Goal: Navigation & Orientation: Find specific page/section

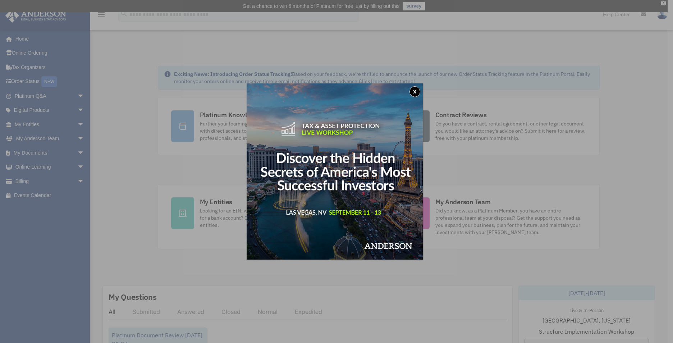
click at [416, 93] on button "x" at bounding box center [414, 91] width 11 height 11
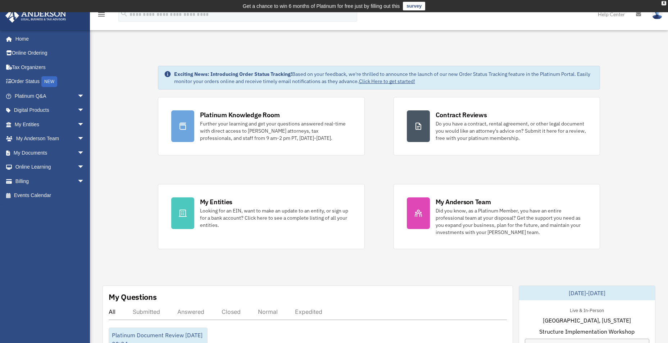
click at [104, 16] on icon "menu" at bounding box center [101, 14] width 9 height 9
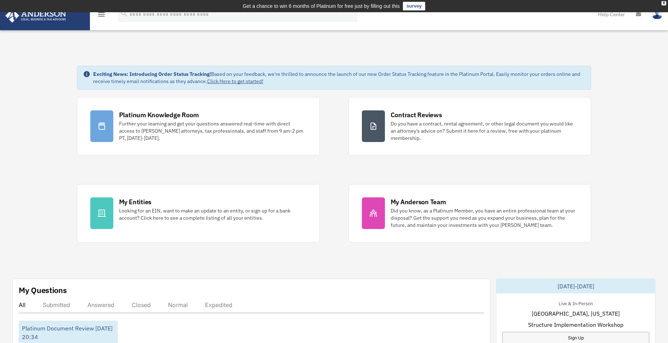
click at [104, 16] on icon "menu" at bounding box center [101, 14] width 9 height 9
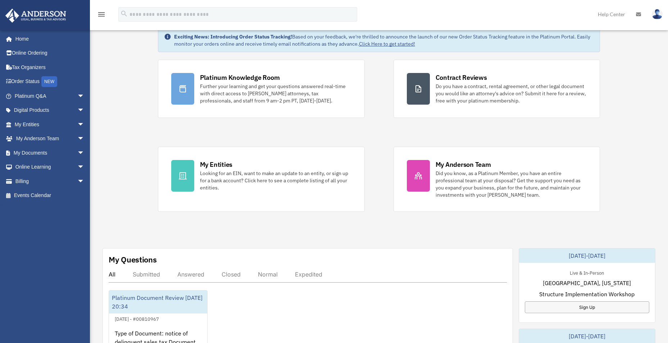
scroll to position [38, 0]
click at [77, 168] on span "arrow_drop_down" at bounding box center [84, 167] width 14 height 15
click at [43, 208] on link "Resources" at bounding box center [52, 209] width 85 height 14
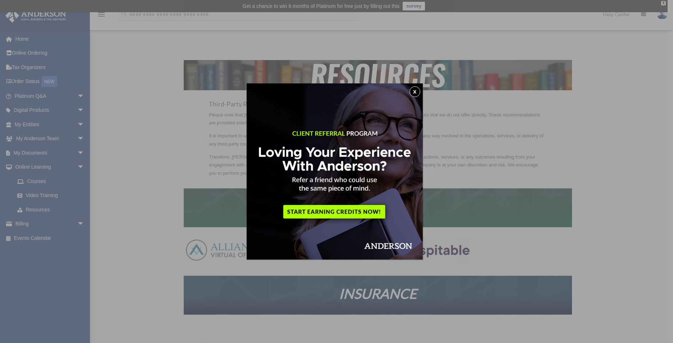
click at [418, 91] on button "x" at bounding box center [414, 91] width 11 height 11
